Goal: Find specific page/section: Find specific page/section

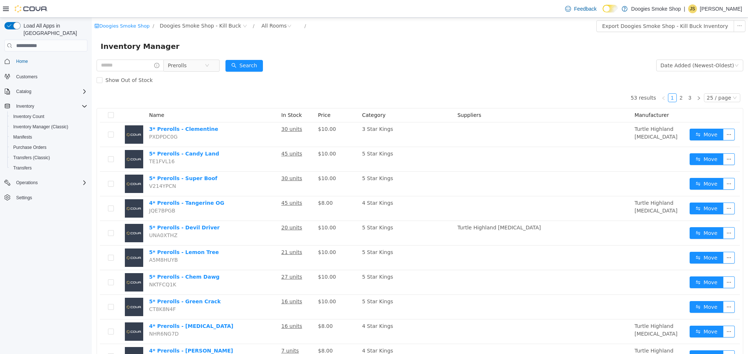
click at [738, 10] on p "[PERSON_NAME]" at bounding box center [721, 8] width 42 height 9
click at [689, 72] on span "Sign Out" at bounding box center [695, 71] width 20 height 7
